Goal: Task Accomplishment & Management: Manage account settings

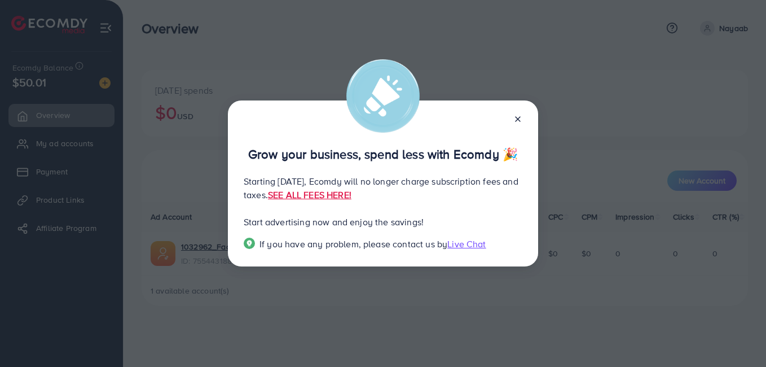
click at [515, 120] on icon at bounding box center [517, 118] width 9 height 9
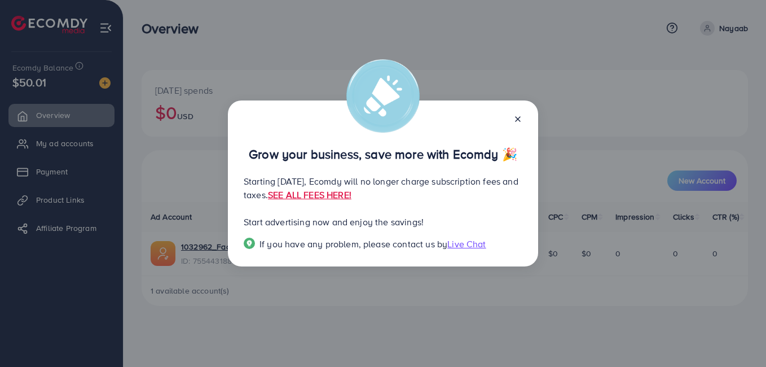
click at [515, 116] on div at bounding box center [513, 118] width 18 height 13
click at [515, 116] on icon at bounding box center [517, 118] width 9 height 9
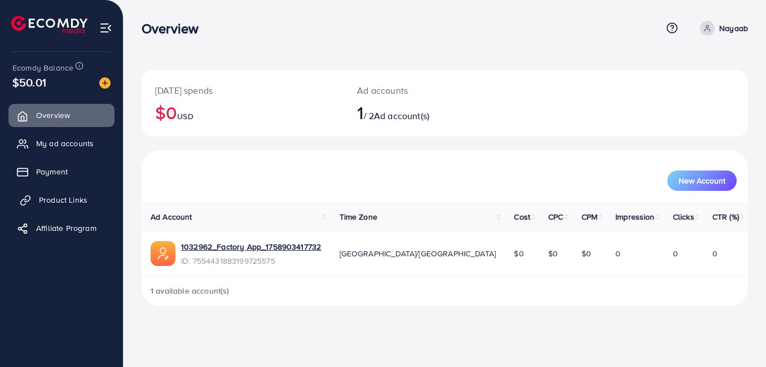
click at [39, 196] on span "Product Links" at bounding box center [63, 199] width 48 height 11
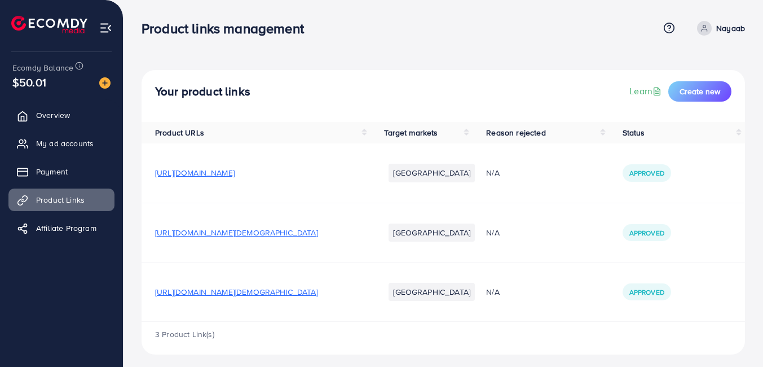
click at [250, 214] on td "[URL][DOMAIN_NAME][DEMOGRAPHIC_DATA]" at bounding box center [256, 231] width 229 height 59
click at [189, 219] on td "[URL][DOMAIN_NAME][DEMOGRAPHIC_DATA]" at bounding box center [256, 231] width 229 height 59
drag, startPoint x: 151, startPoint y: 228, endPoint x: 361, endPoint y: 248, distance: 211.3
click at [361, 248] on td "[URL][DOMAIN_NAME][DEMOGRAPHIC_DATA]" at bounding box center [256, 231] width 229 height 59
drag, startPoint x: 361, startPoint y: 248, endPoint x: 316, endPoint y: 232, distance: 48.0
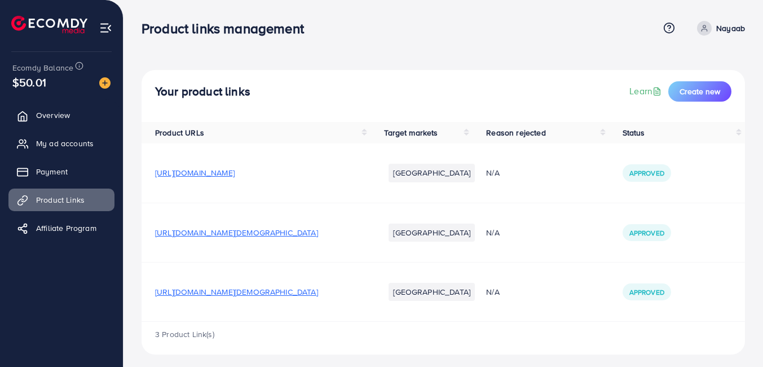
click at [240, 200] on td "[URL][DOMAIN_NAME]" at bounding box center [256, 172] width 229 height 59
click at [242, 233] on span "[URL][DOMAIN_NAME][DEMOGRAPHIC_DATA]" at bounding box center [236, 232] width 163 height 11
click at [280, 294] on span "[URL][DOMAIN_NAME][DEMOGRAPHIC_DATA]" at bounding box center [236, 291] width 163 height 11
click at [72, 110] on span "Overview" at bounding box center [56, 114] width 34 height 11
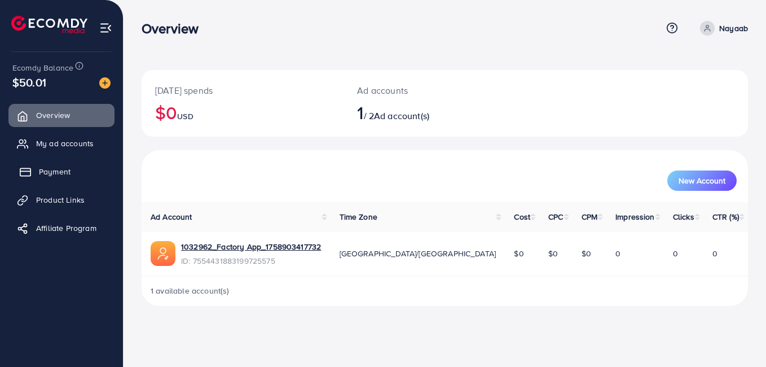
click at [63, 170] on span "Payment" at bounding box center [55, 171] width 32 height 11
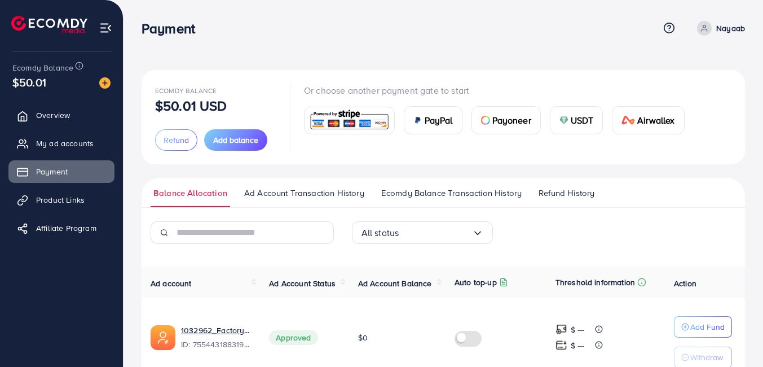
scroll to position [58, 0]
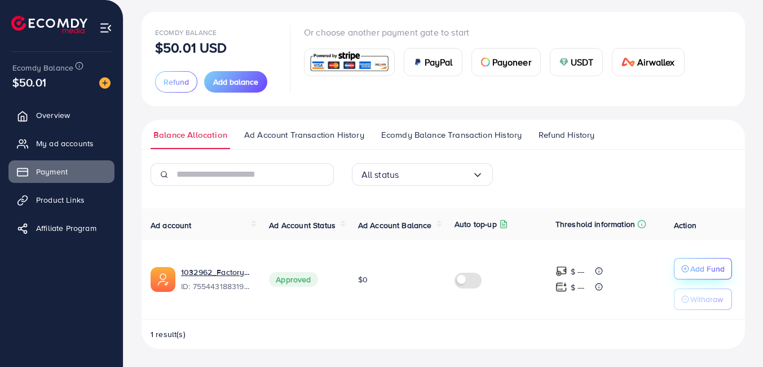
click at [701, 264] on p "Add Fund" at bounding box center [707, 269] width 34 height 14
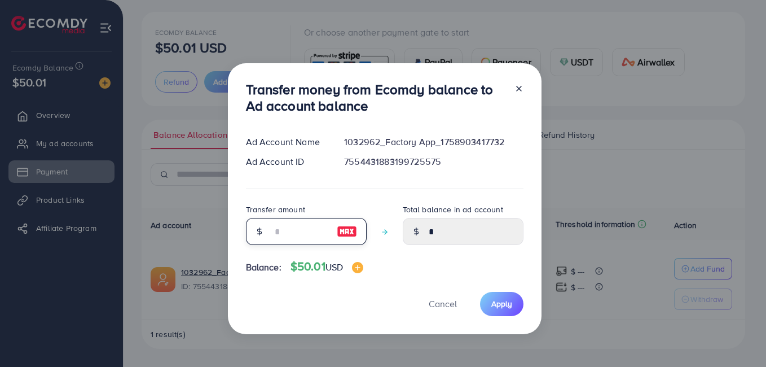
click at [282, 232] on input "number" at bounding box center [300, 231] width 56 height 27
type input "*"
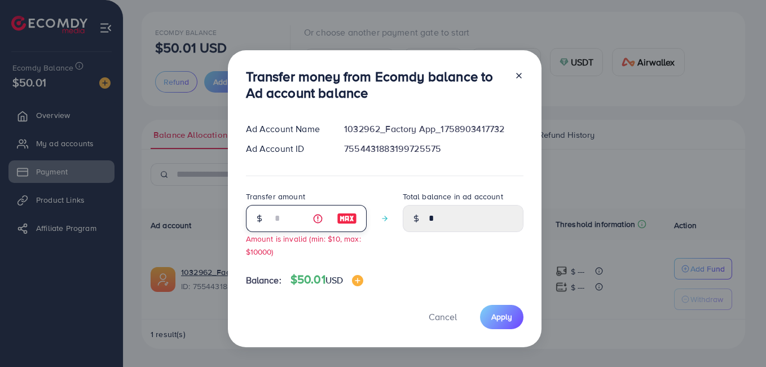
type input "****"
type input "**"
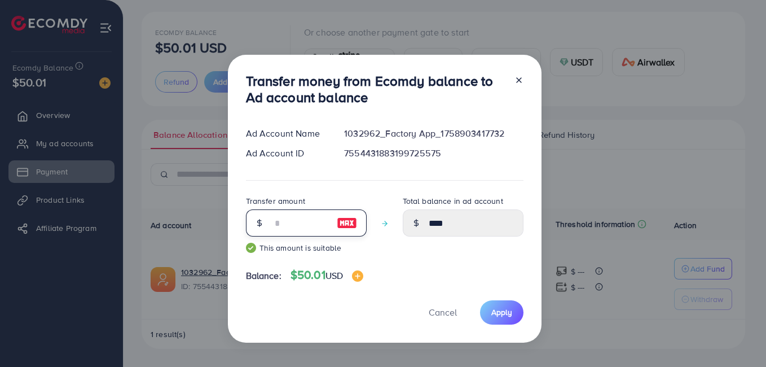
type input "*****"
type input "**"
click at [492, 312] on span "Apply" at bounding box center [501, 311] width 21 height 11
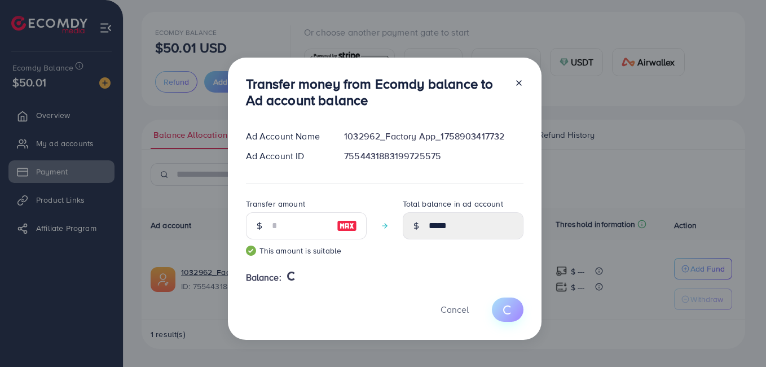
type input "*"
